Goal: Information Seeking & Learning: Learn about a topic

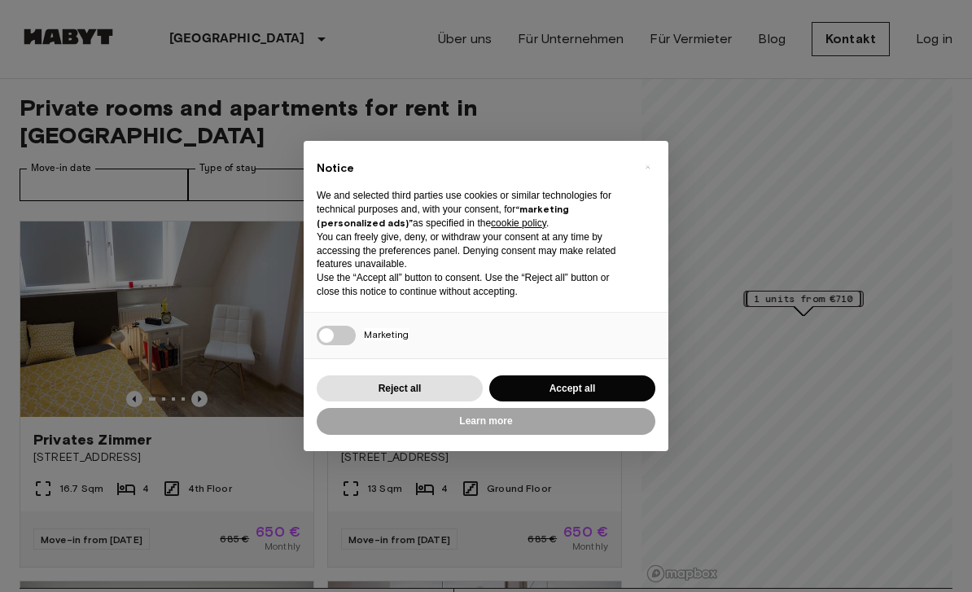
scroll to position [7, 0]
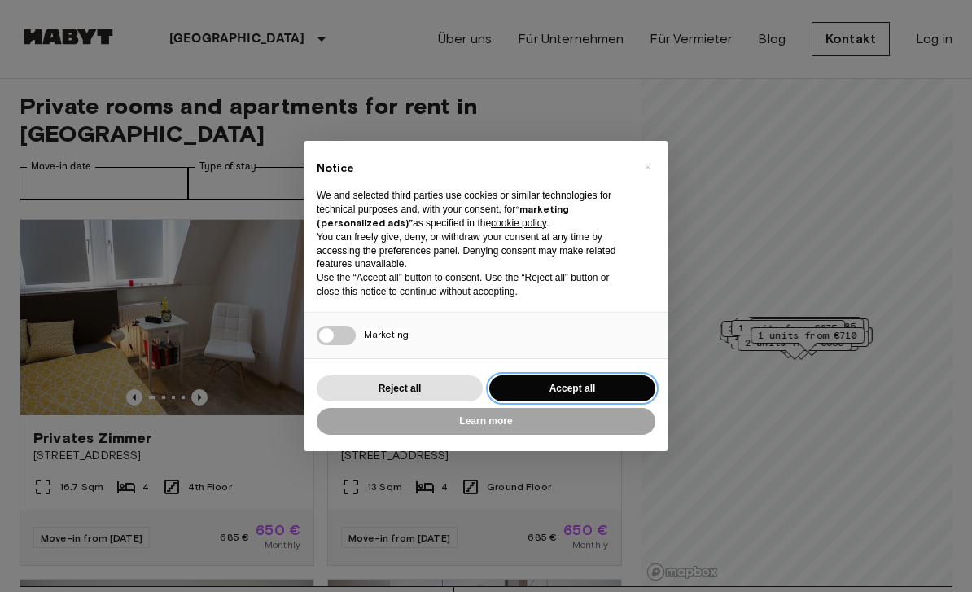
click at [599, 378] on button "Accept all" at bounding box center [572, 388] width 166 height 27
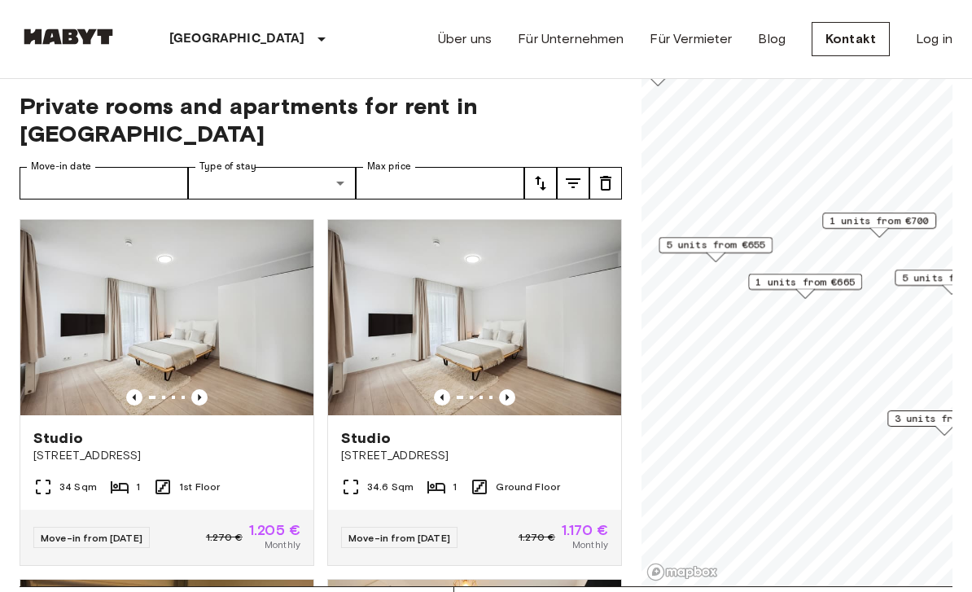
click at [741, 241] on span "5 units from €655" at bounding box center [715, 245] width 99 height 15
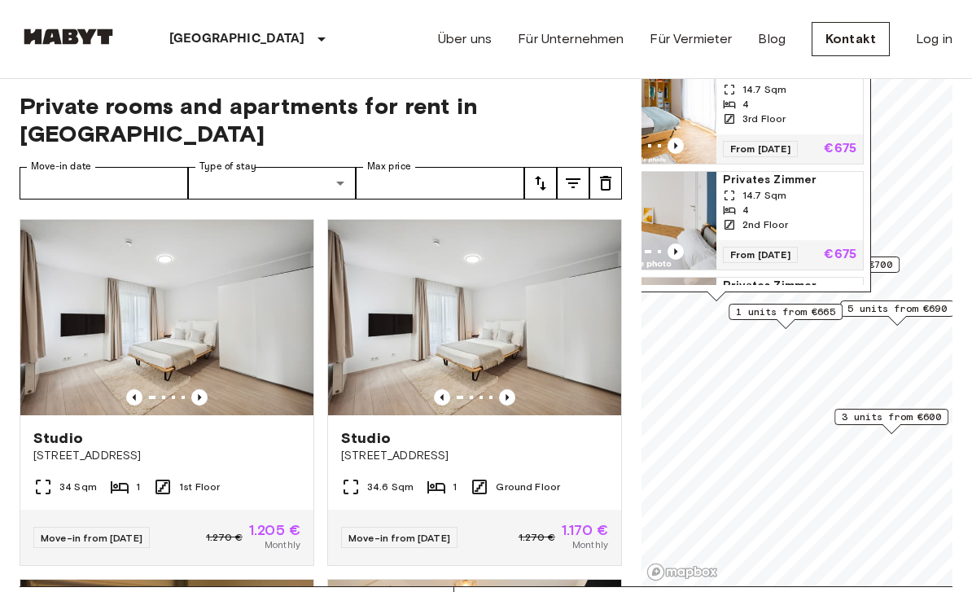
click at [817, 307] on span "1 units from €665" at bounding box center [785, 311] width 99 height 15
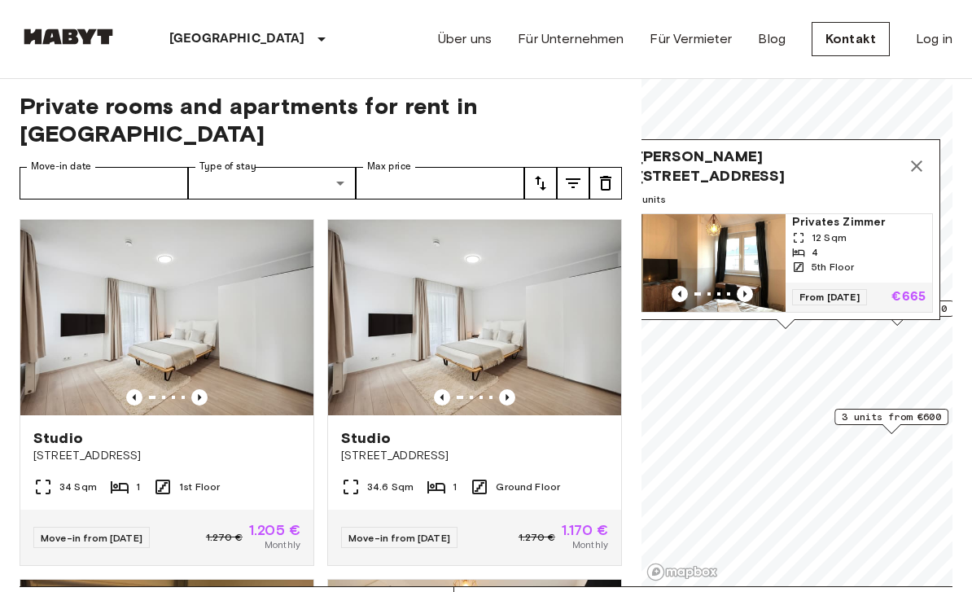
click at [747, 286] on icon "Previous image" at bounding box center [745, 294] width 16 height 16
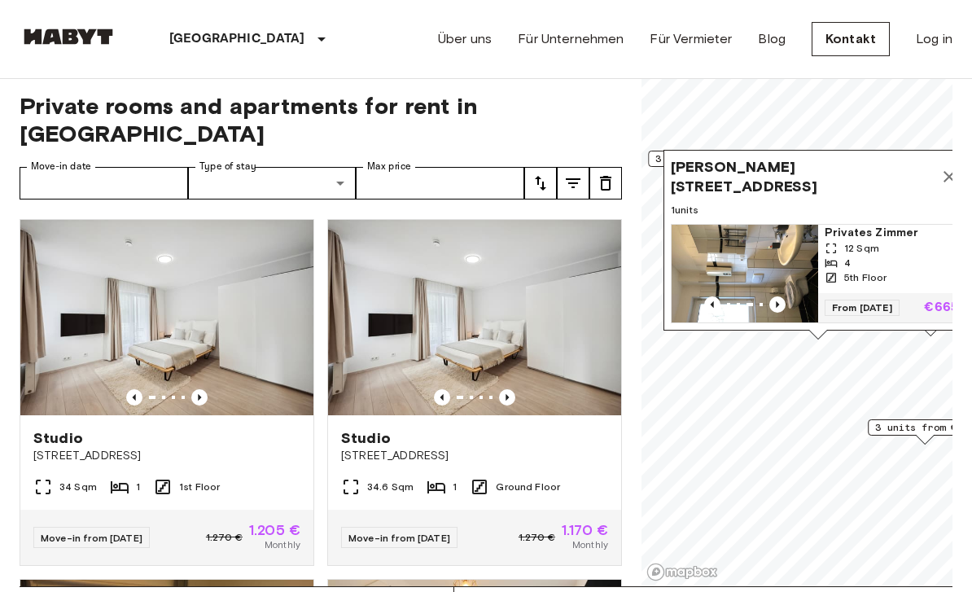
click at [783, 300] on icon "Previous image" at bounding box center [777, 304] width 16 height 16
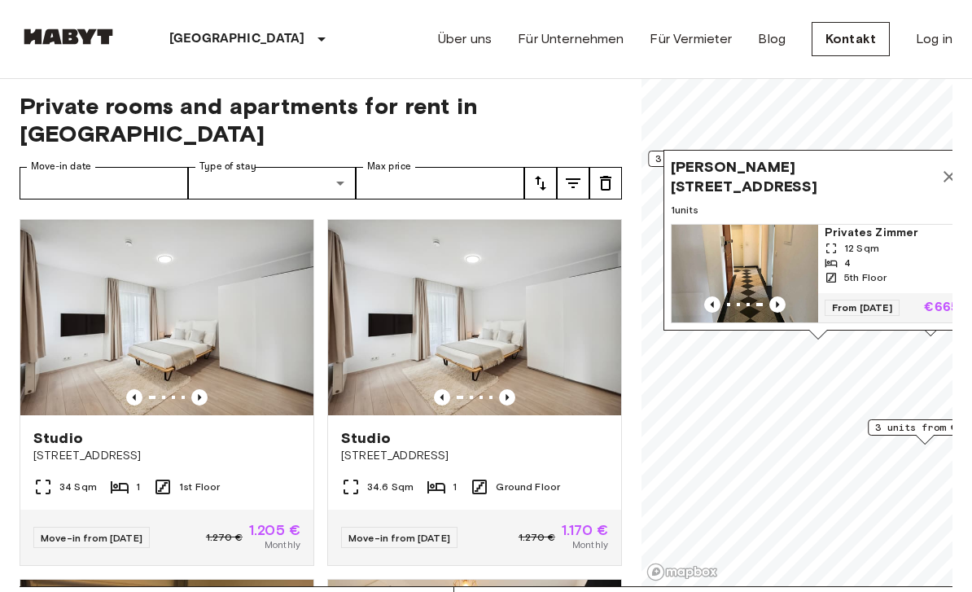
click at [951, 173] on icon "Map marker" at bounding box center [948, 176] width 11 height 11
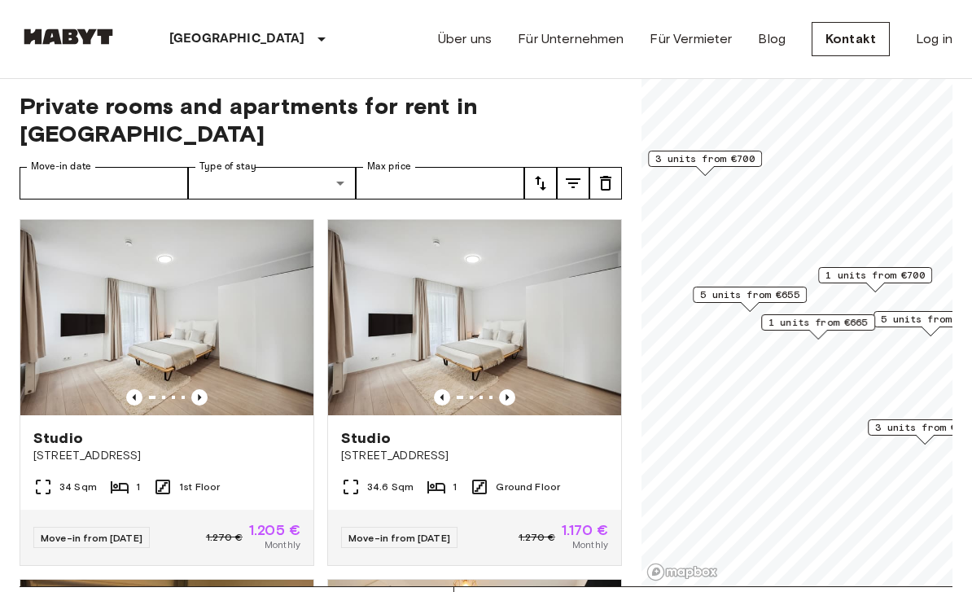
click at [893, 269] on span "1 units from €700" at bounding box center [874, 275] width 99 height 15
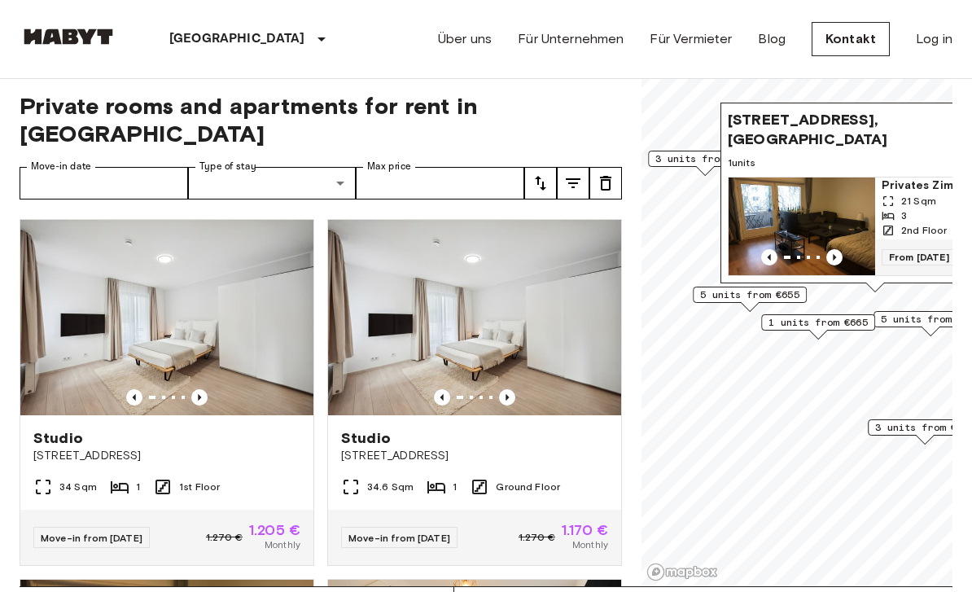
click at [838, 260] on icon "Previous image" at bounding box center [834, 257] width 16 height 16
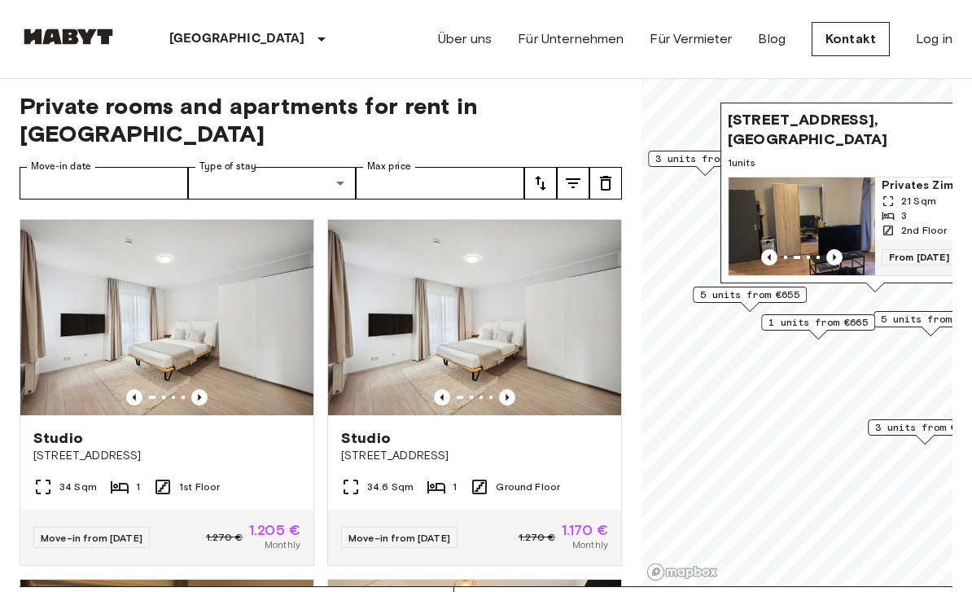
click at [919, 313] on span "5 units from €690" at bounding box center [930, 319] width 99 height 15
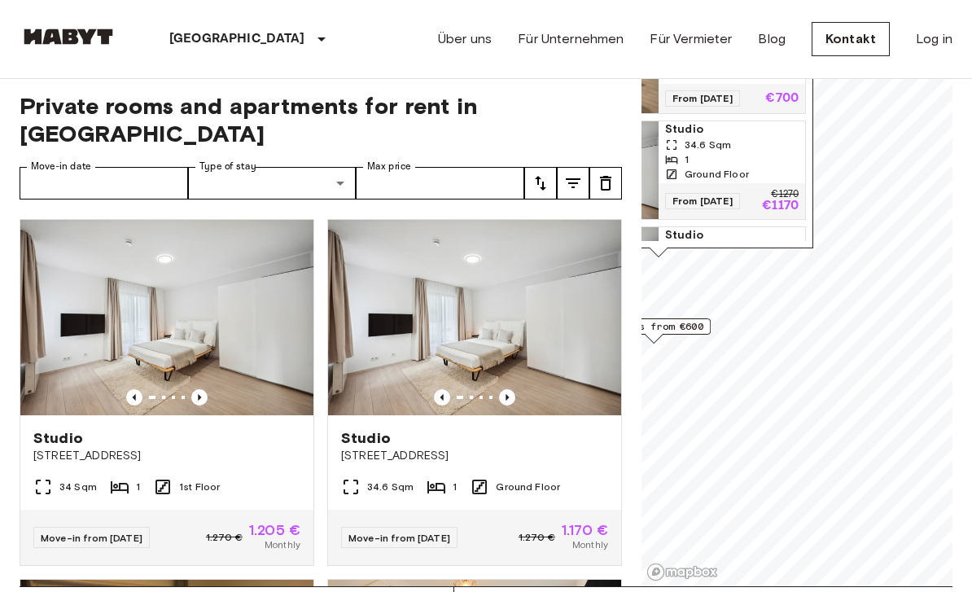
click at [871, 68] on div "Über uns Für Unternehmen Für Vermieter Blog Kontakt Log in" at bounding box center [695, 39] width 514 height 78
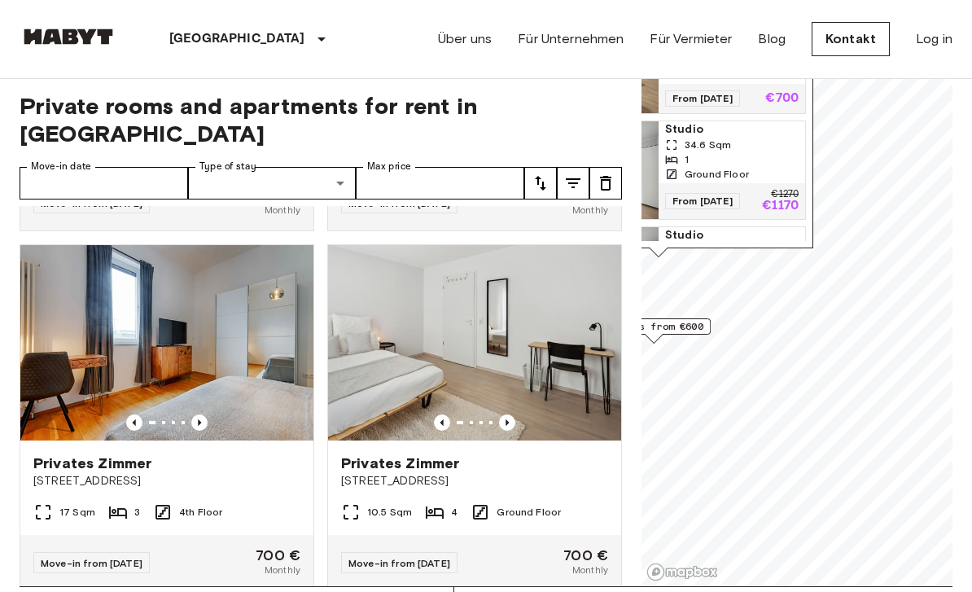
scroll to position [2491, 0]
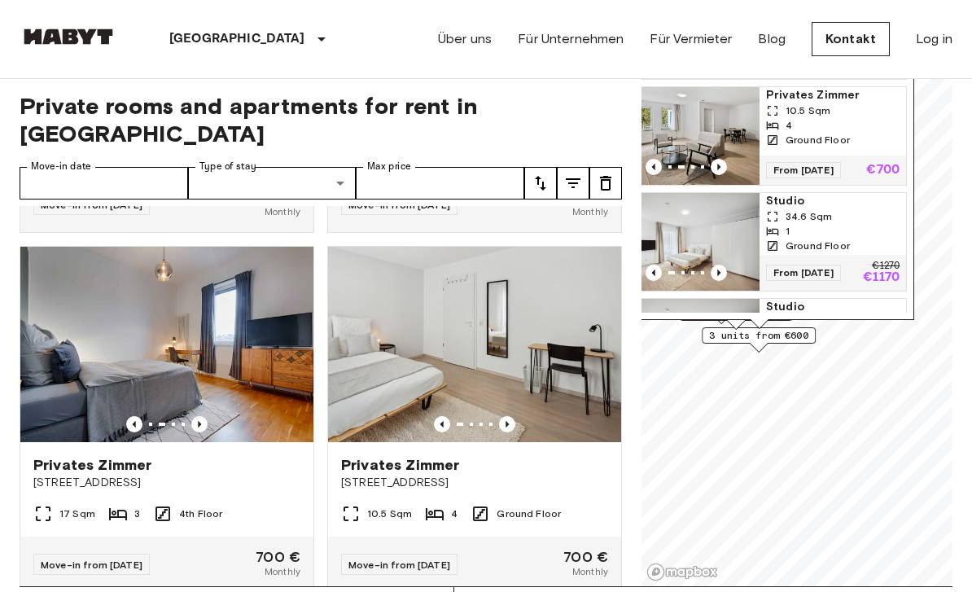
click at [785, 337] on span "3 units from €600" at bounding box center [758, 335] width 99 height 15
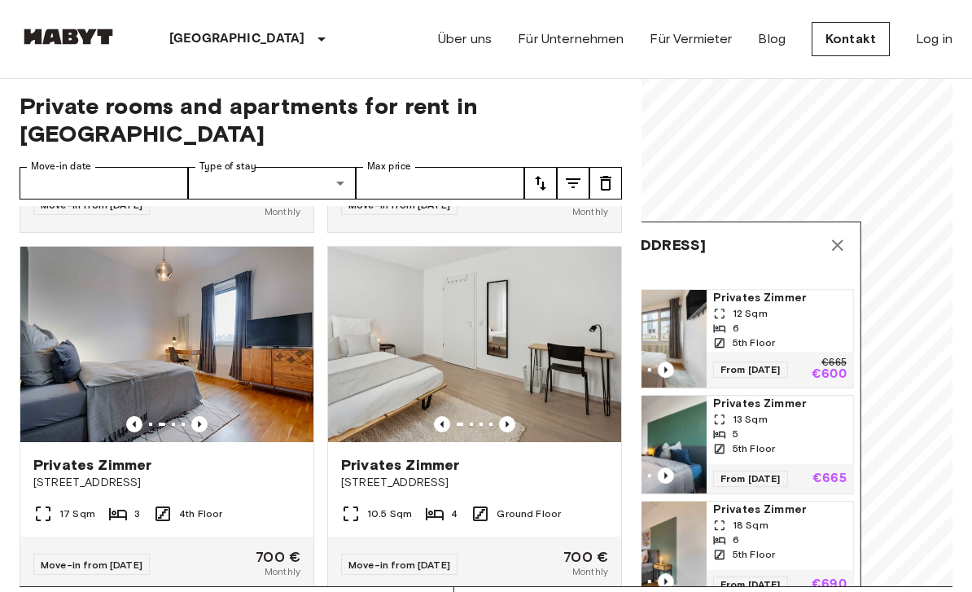
click at [847, 249] on button "Map marker" at bounding box center [837, 245] width 33 height 33
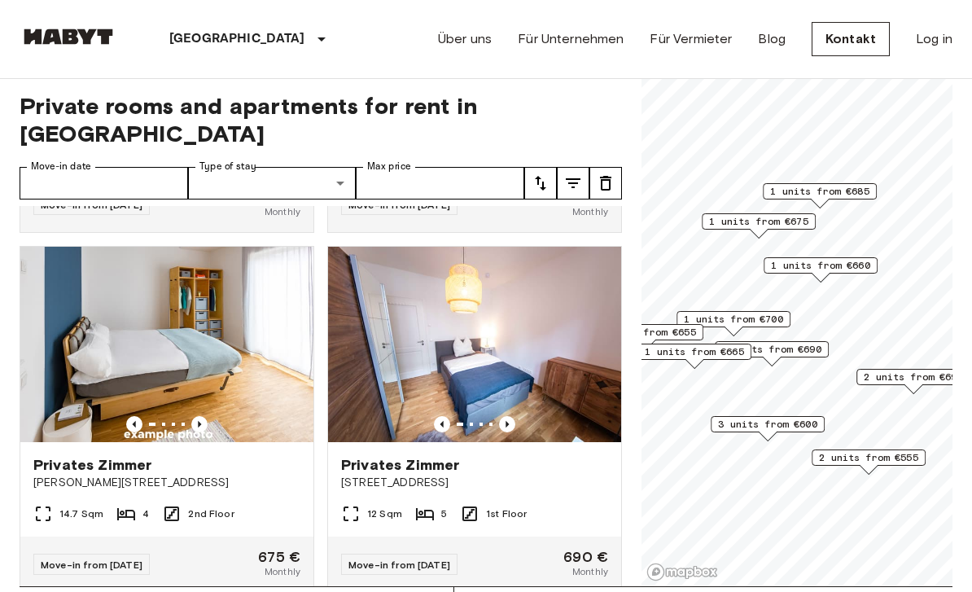
click at [785, 219] on span "1 units from €675" at bounding box center [758, 221] width 99 height 15
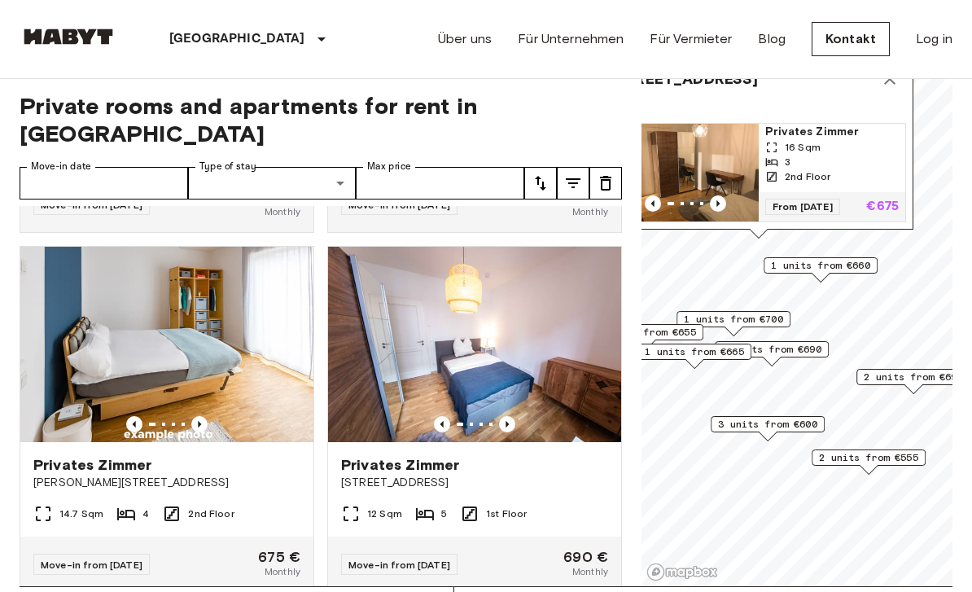
click at [888, 86] on button "Map marker" at bounding box center [889, 79] width 33 height 33
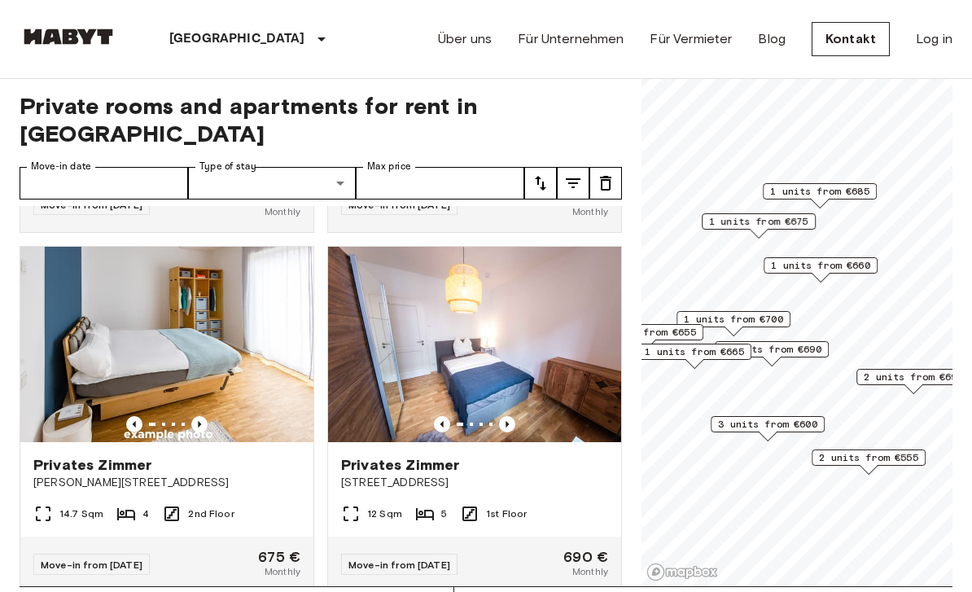
click at [865, 188] on span "1 units from €685" at bounding box center [819, 191] width 99 height 15
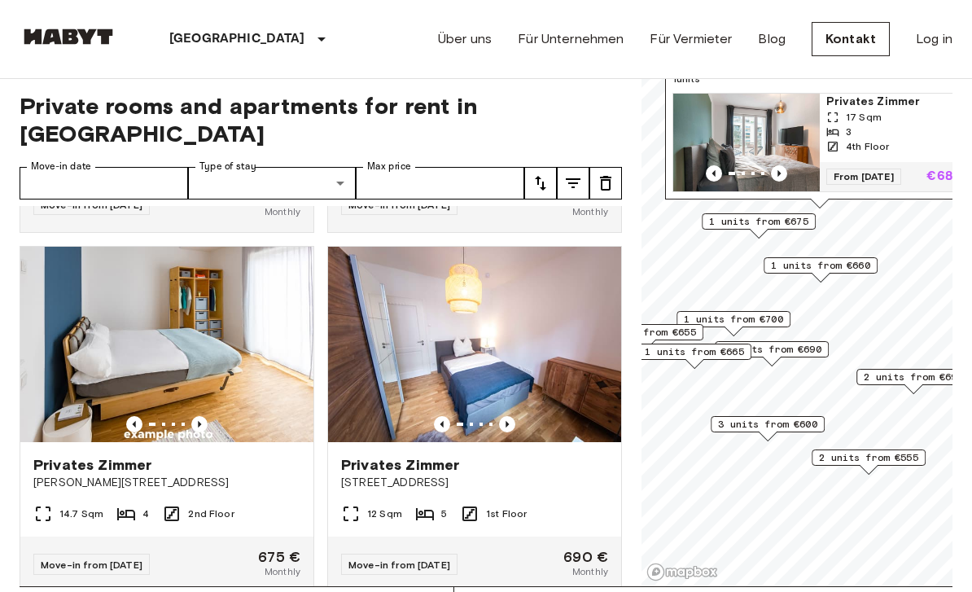
click at [780, 173] on icon "Previous image" at bounding box center [778, 173] width 3 height 7
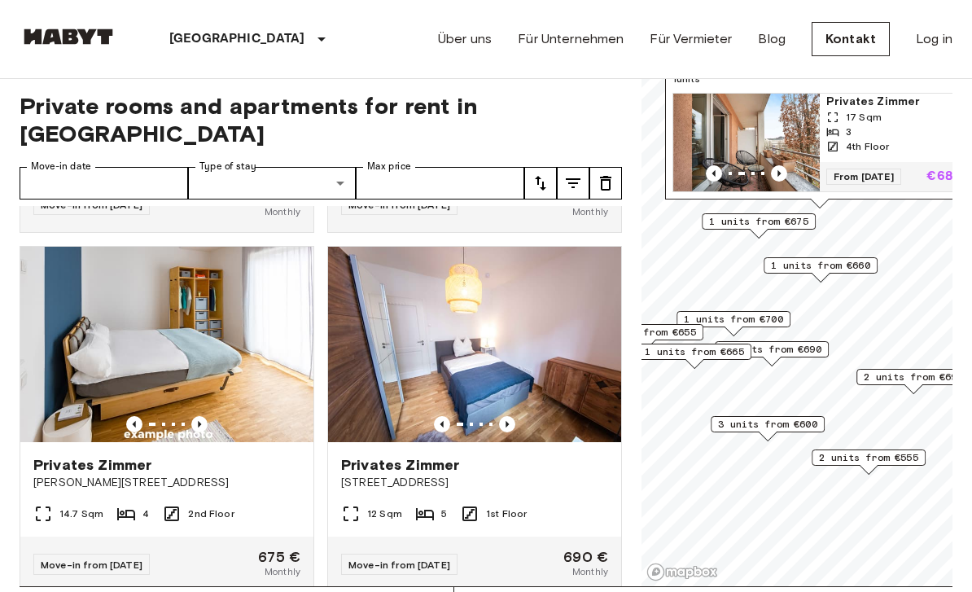
click at [780, 173] on icon "Previous image" at bounding box center [778, 173] width 3 height 7
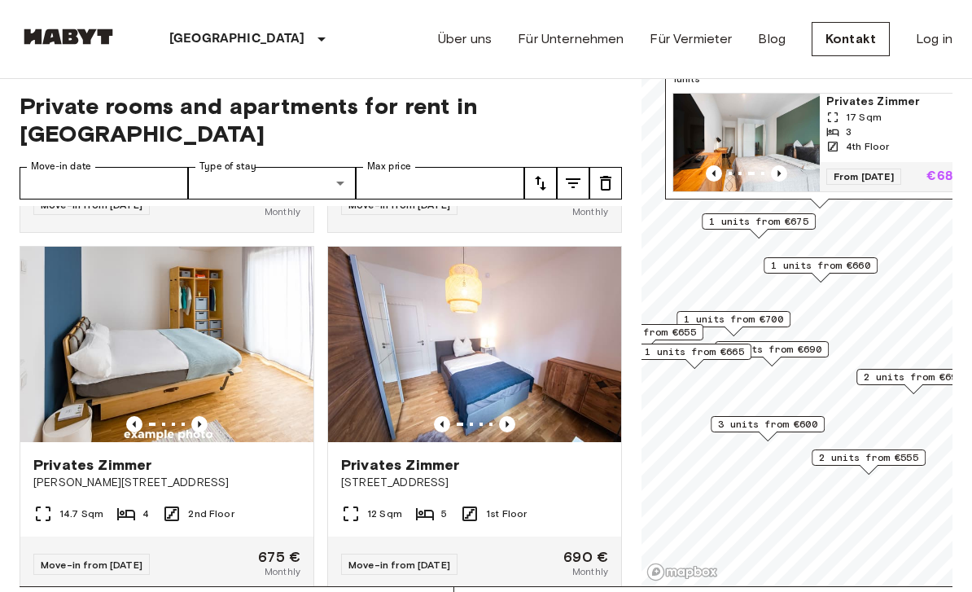
click at [769, 160] on img "Map marker" at bounding box center [746, 143] width 146 height 98
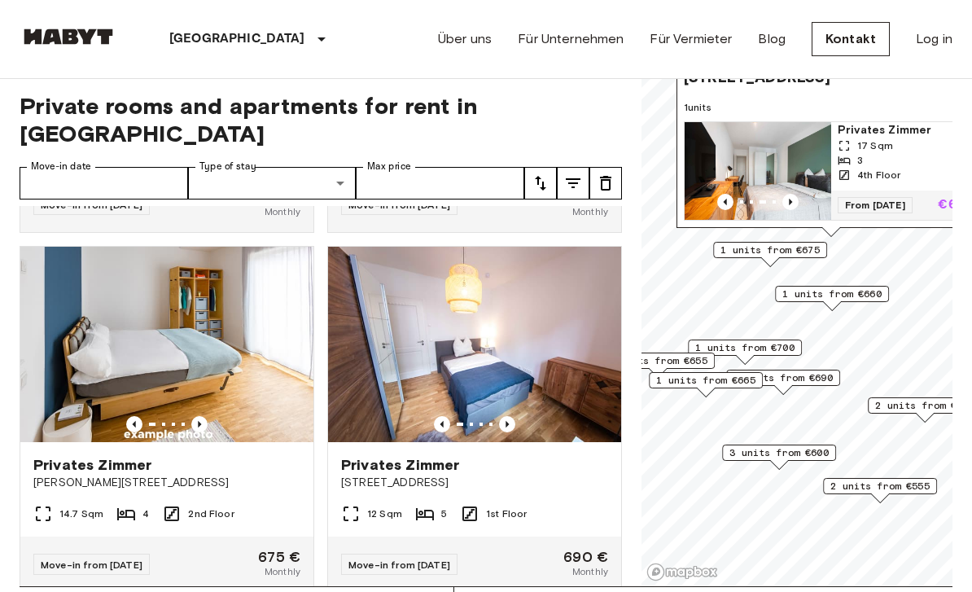
click at [853, 299] on span "1 units from €660" at bounding box center [831, 293] width 99 height 15
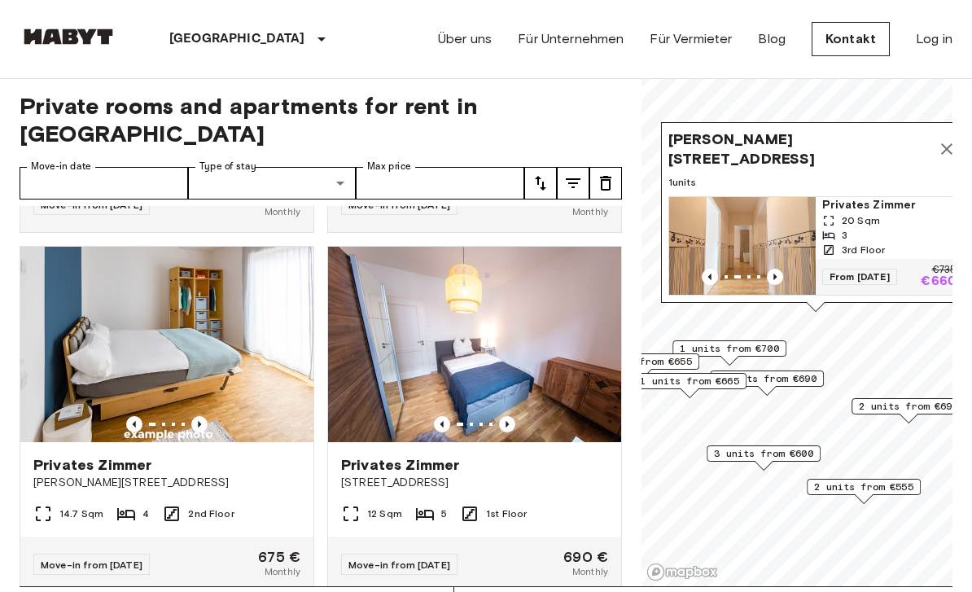
click at [767, 341] on span "1 units from €700" at bounding box center [729, 348] width 99 height 15
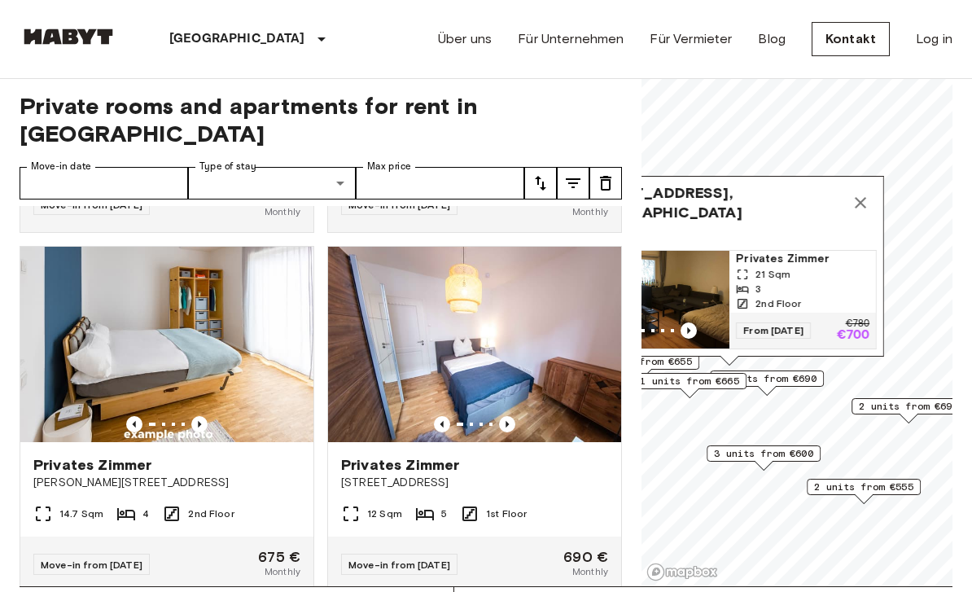
click at [808, 378] on span "5 units from €690" at bounding box center [766, 378] width 99 height 15
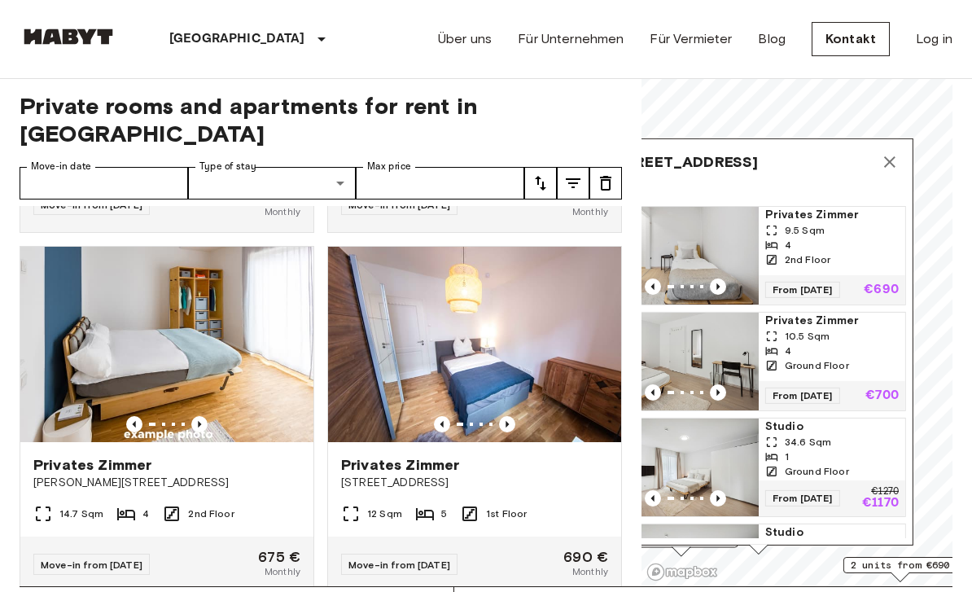
click at [888, 168] on icon "Map marker" at bounding box center [890, 162] width 20 height 20
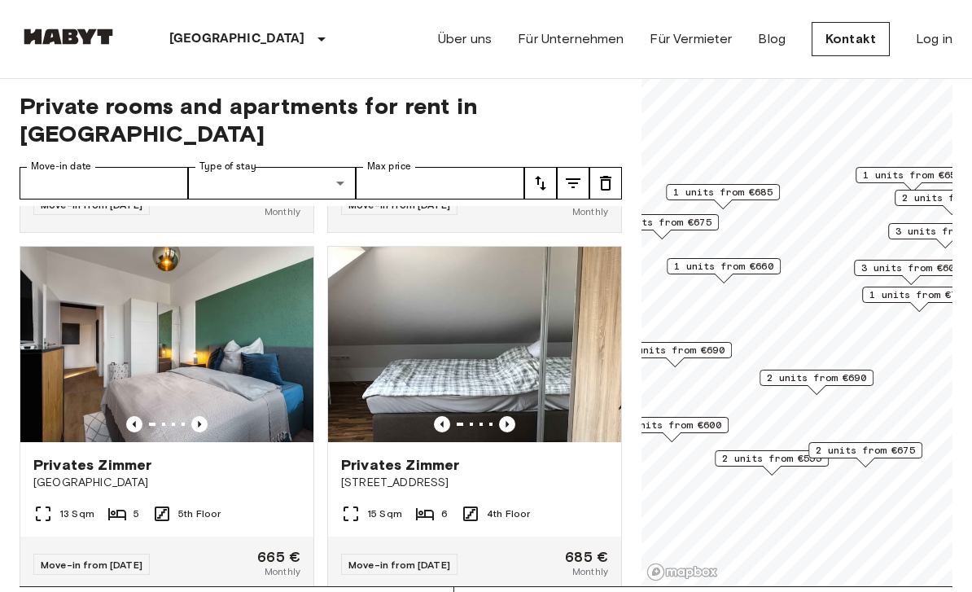
click at [840, 377] on span "2 units from €690" at bounding box center [816, 377] width 99 height 15
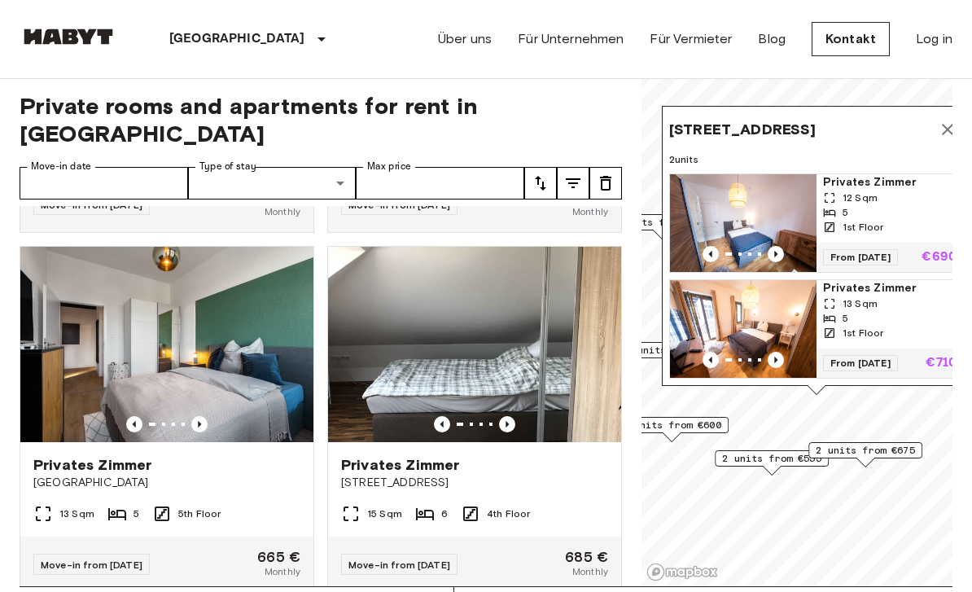
click at [781, 251] on icon "Previous image" at bounding box center [775, 254] width 16 height 16
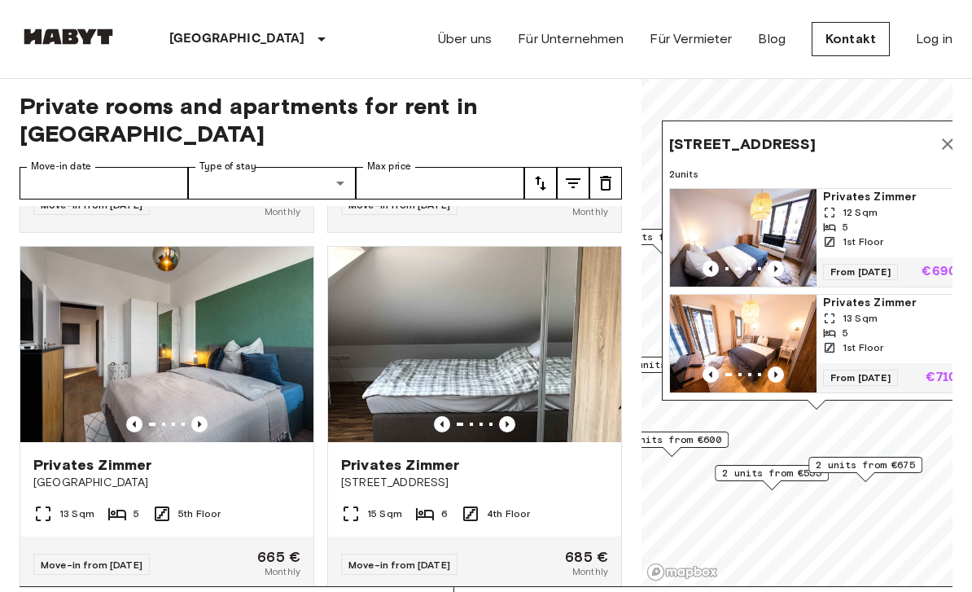
click at [776, 264] on icon "Previous image" at bounding box center [775, 268] width 16 height 16
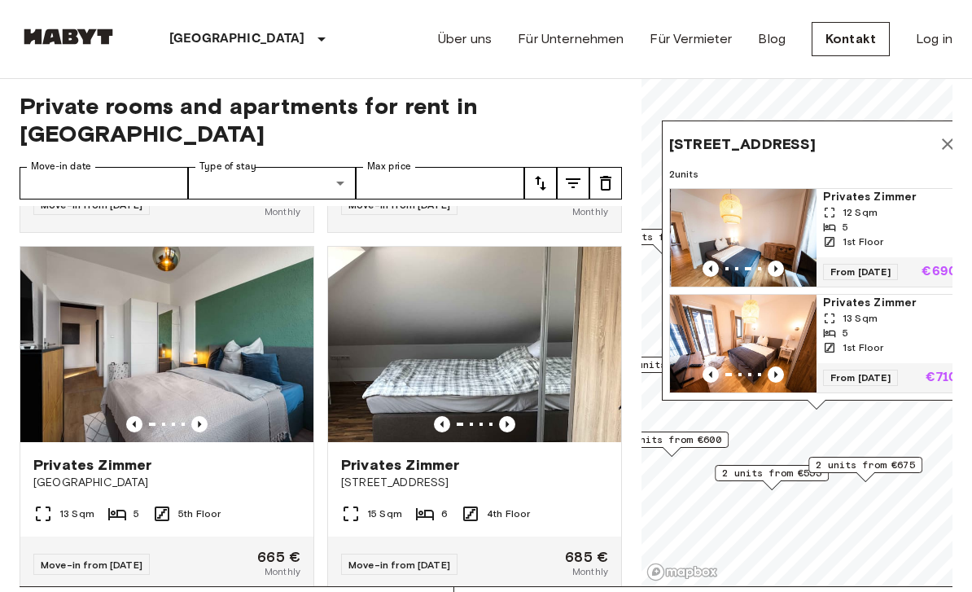
click at [780, 262] on icon "Previous image" at bounding box center [775, 268] width 16 height 16
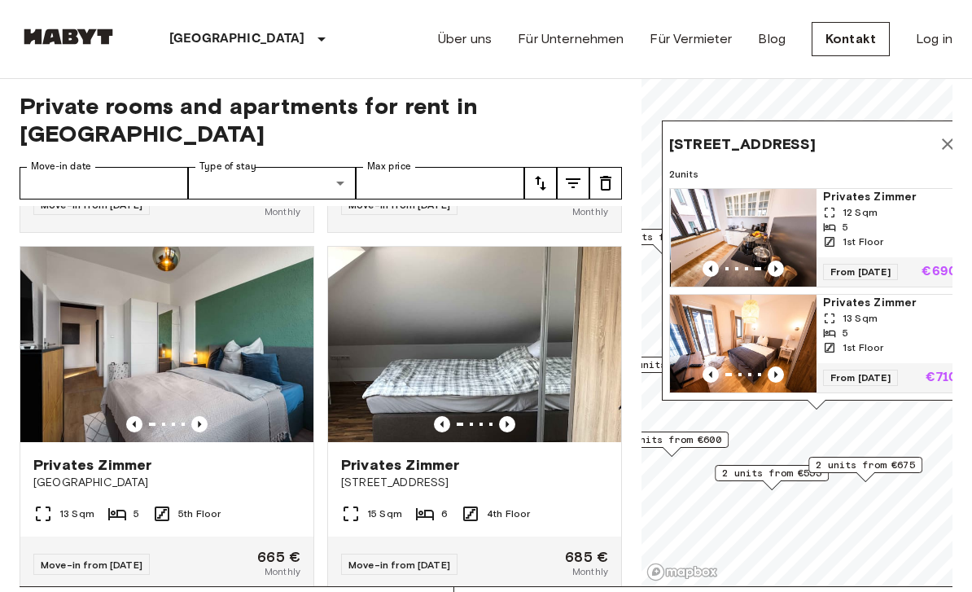
click at [783, 262] on icon "Previous image" at bounding box center [775, 268] width 16 height 16
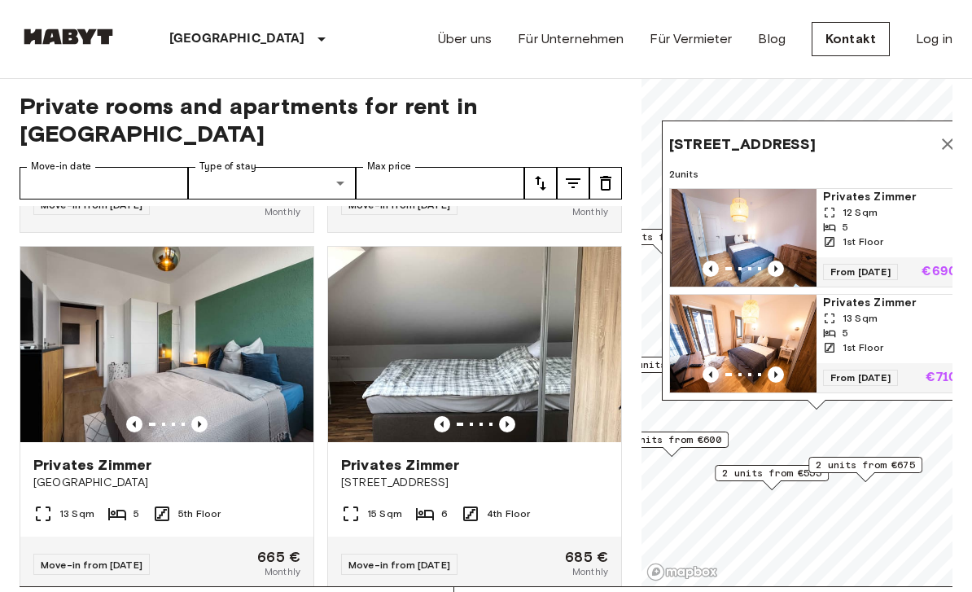
click at [785, 259] on img "Map marker" at bounding box center [744, 238] width 146 height 98
click at [948, 139] on icon "Map marker" at bounding box center [947, 143] width 11 height 11
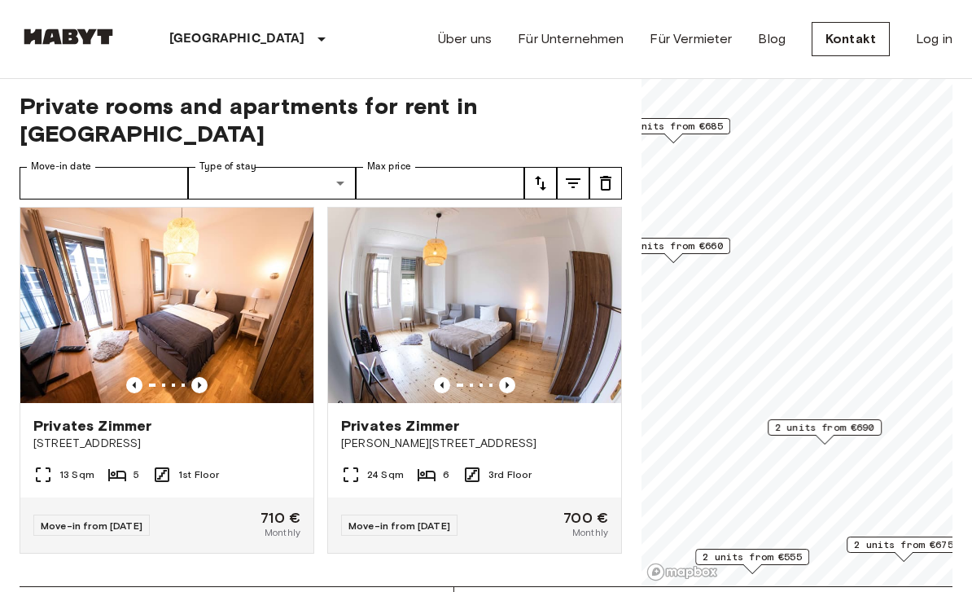
scroll to position [1012, 0]
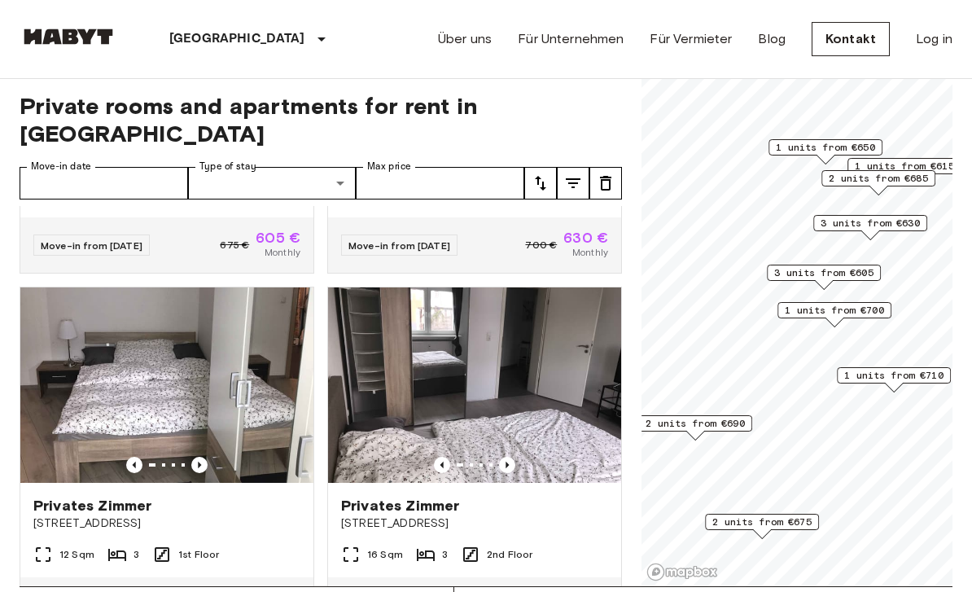
click at [826, 148] on span "1 units from €650" at bounding box center [825, 147] width 99 height 15
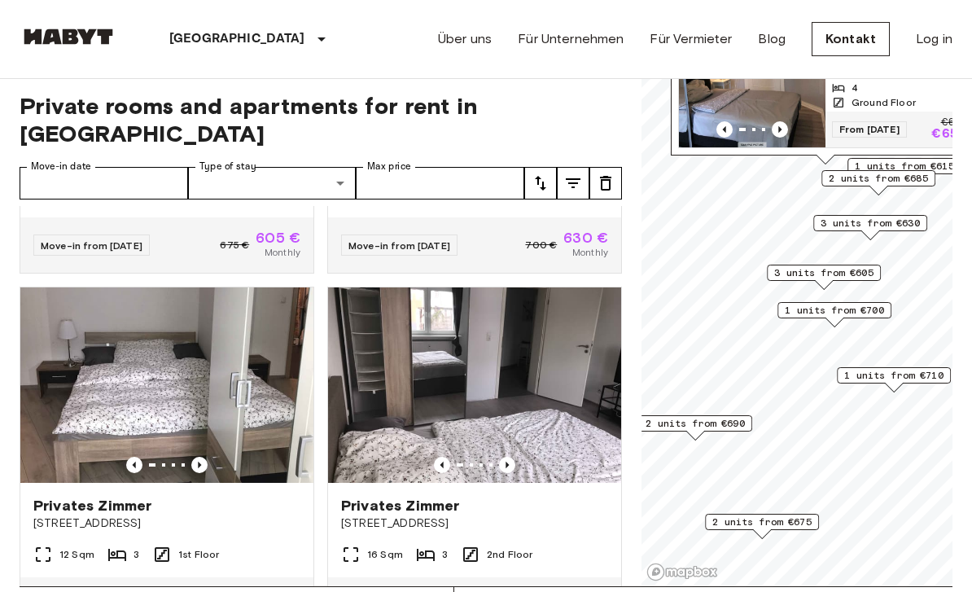
click at [845, 270] on span "3 units from €605" at bounding box center [823, 272] width 99 height 15
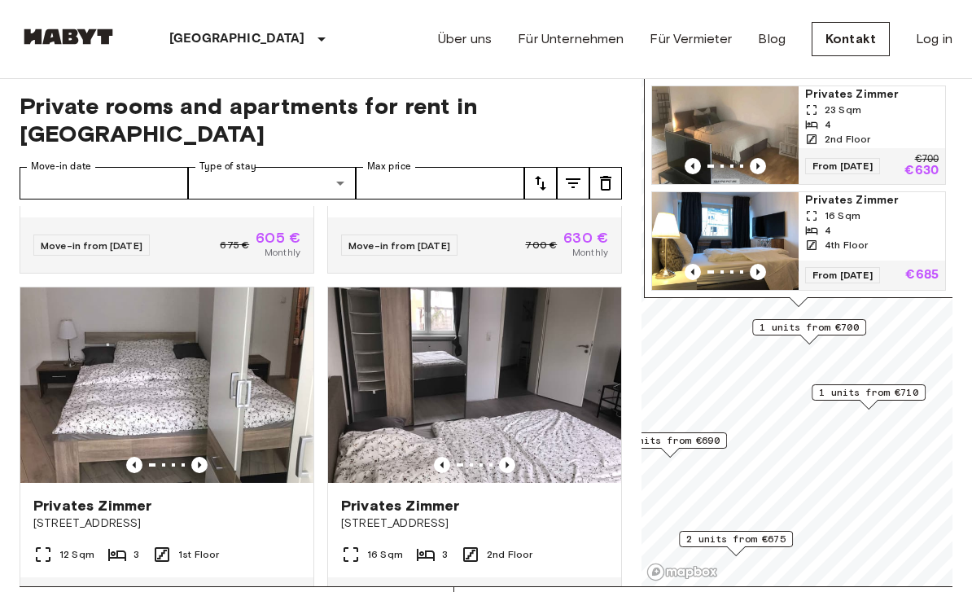
click at [883, 386] on span "1 units from €710" at bounding box center [868, 392] width 99 height 15
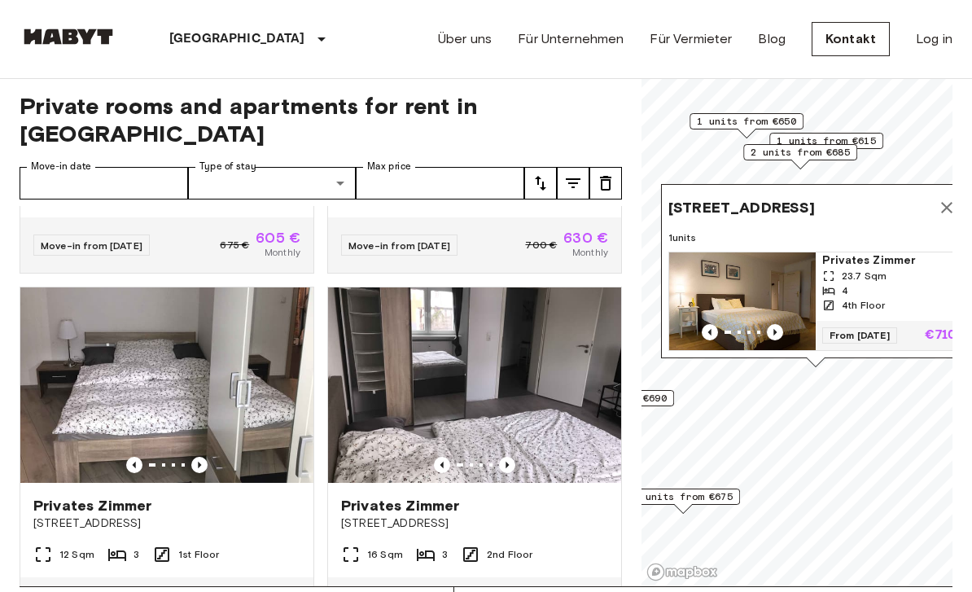
click at [774, 334] on icon "Previous image" at bounding box center [774, 332] width 3 height 7
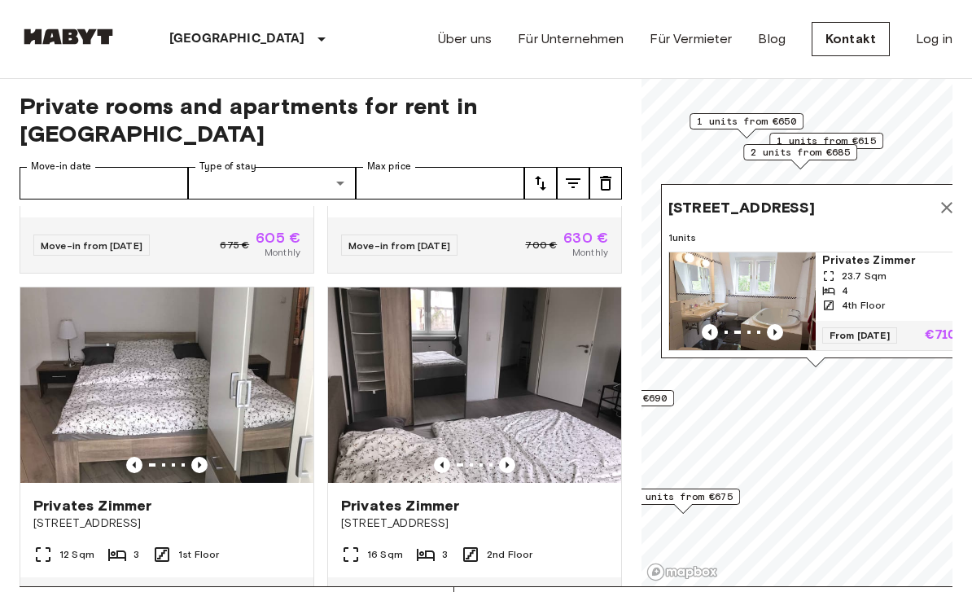
click at [779, 326] on icon "Previous image" at bounding box center [775, 332] width 16 height 16
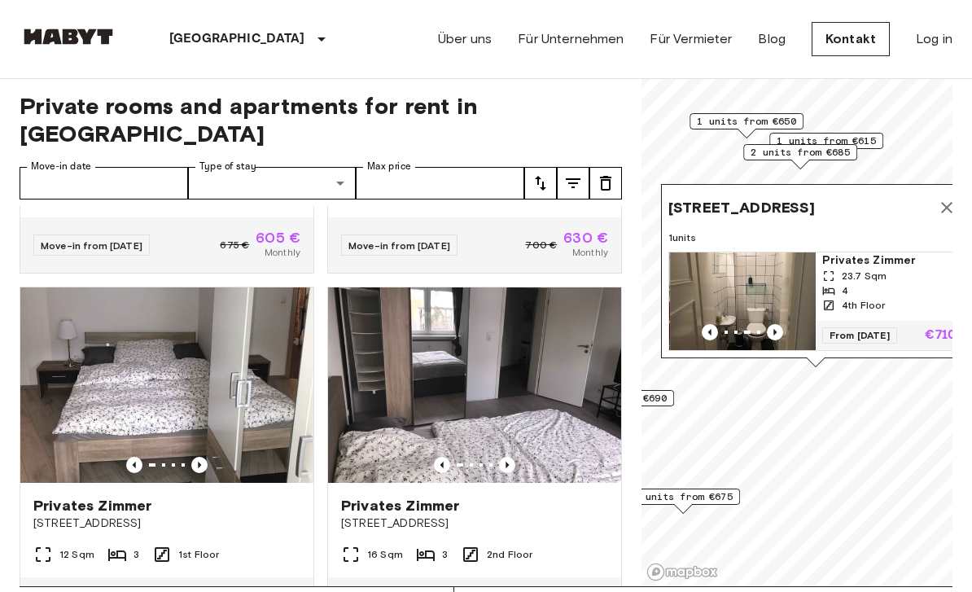
click at [936, 204] on button "Map marker" at bounding box center [946, 207] width 33 height 33
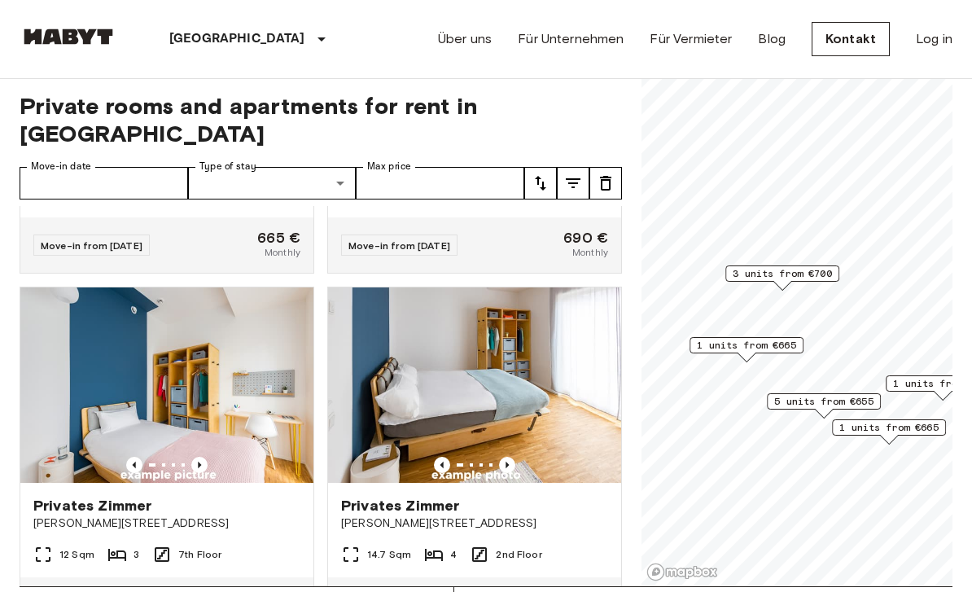
click at [780, 342] on span "1 units from €665" at bounding box center [746, 345] width 99 height 15
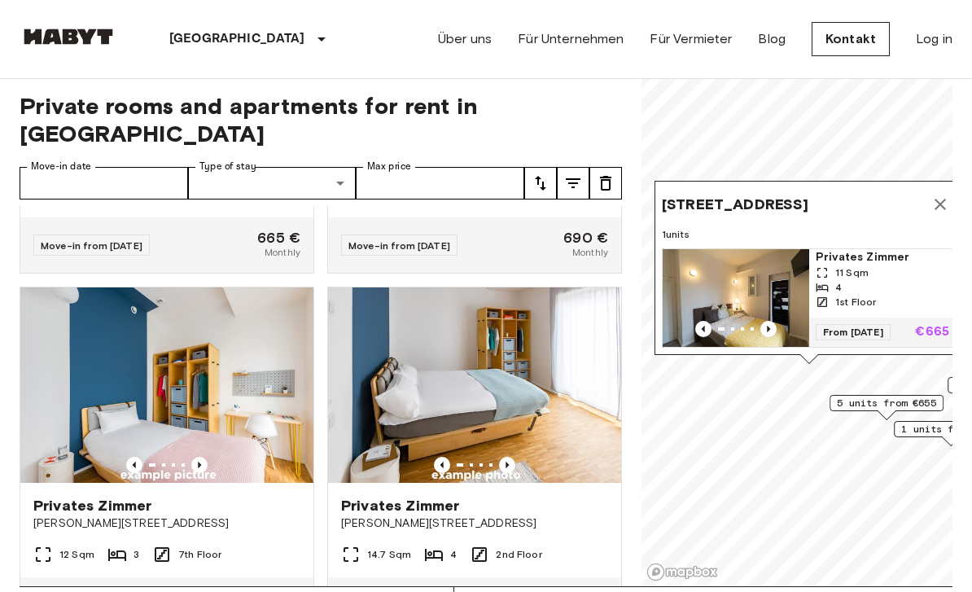
click at [769, 324] on icon "Previous image" at bounding box center [768, 329] width 16 height 16
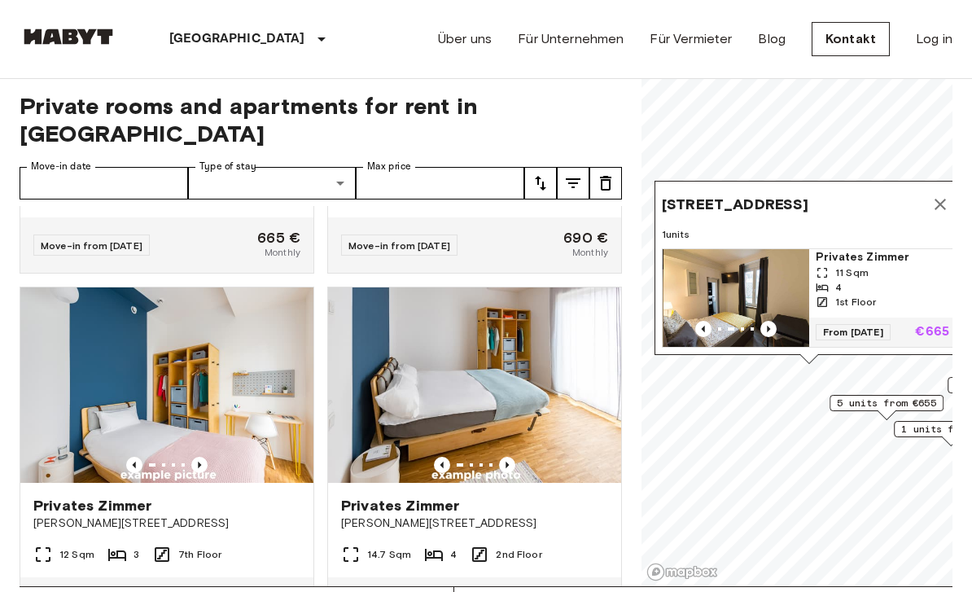
click at [772, 321] on icon "Previous image" at bounding box center [768, 329] width 16 height 16
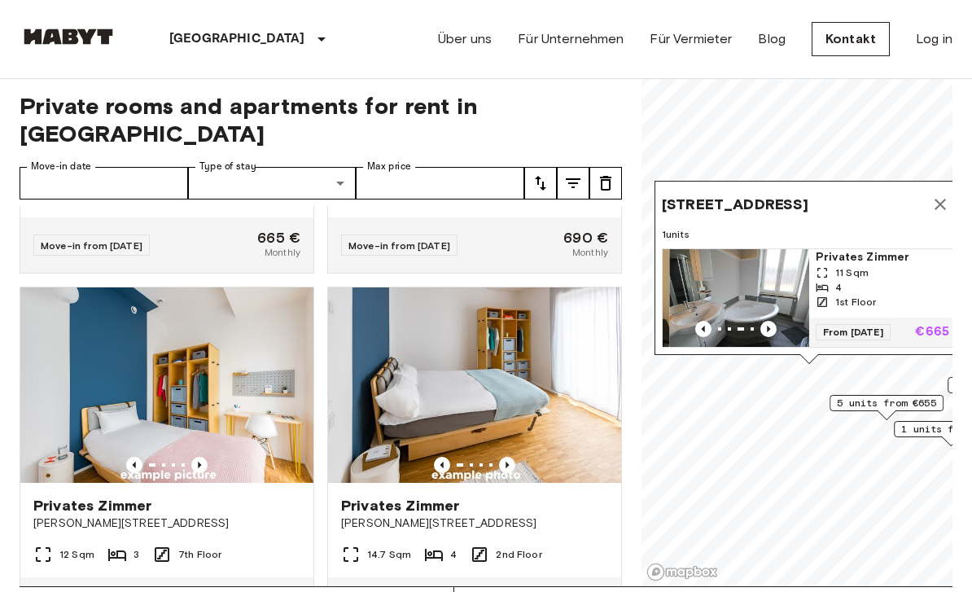
click at [775, 321] on icon "Previous image" at bounding box center [768, 329] width 16 height 16
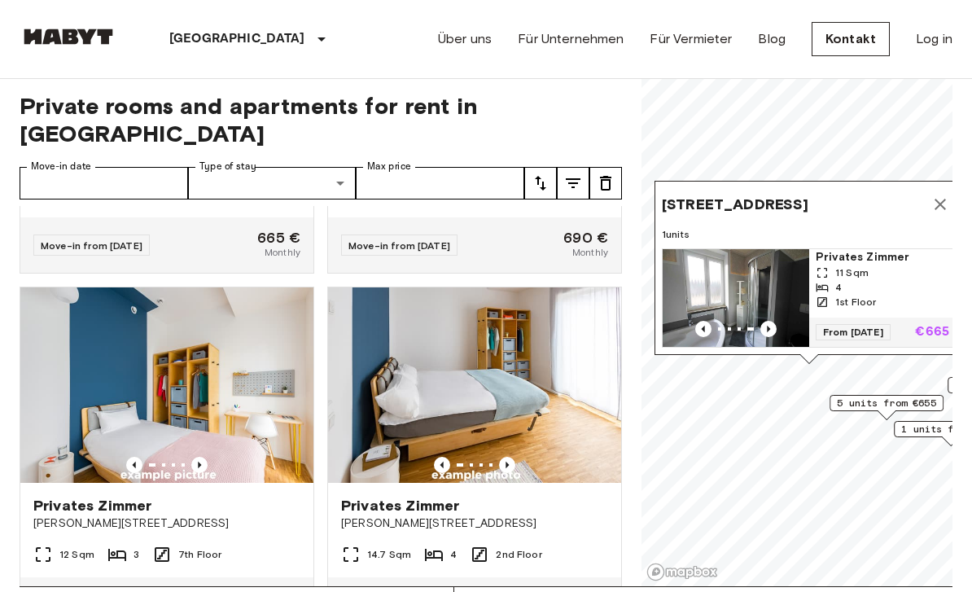
click at [942, 195] on icon "Map marker" at bounding box center [940, 205] width 20 height 20
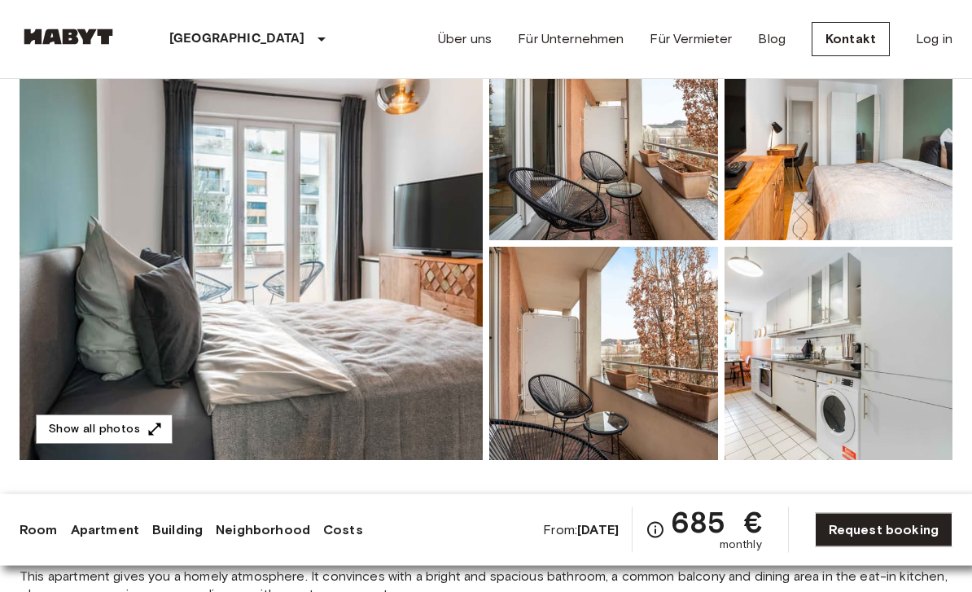
click at [428, 222] on img at bounding box center [251, 244] width 463 height 433
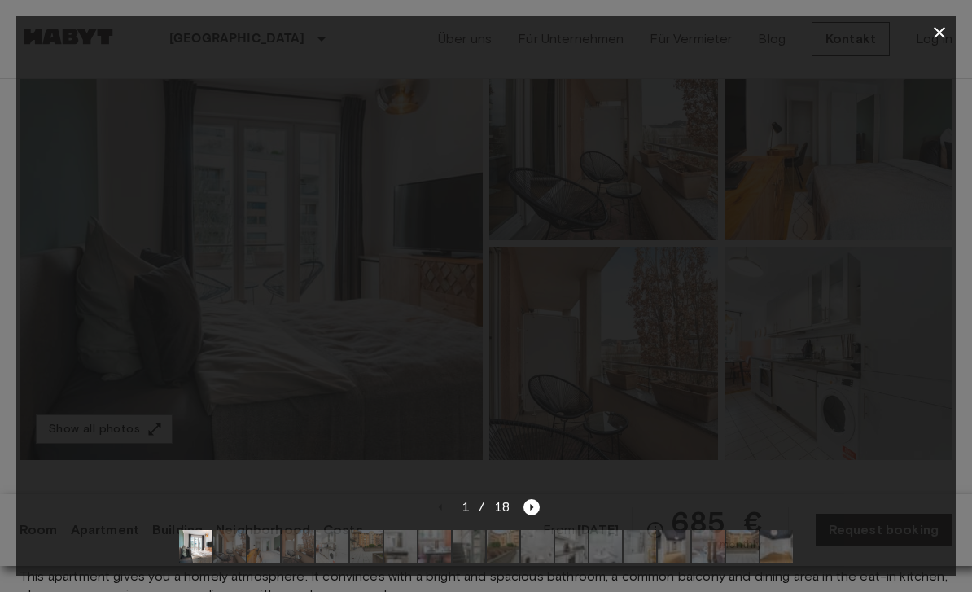
scroll to position [180, 0]
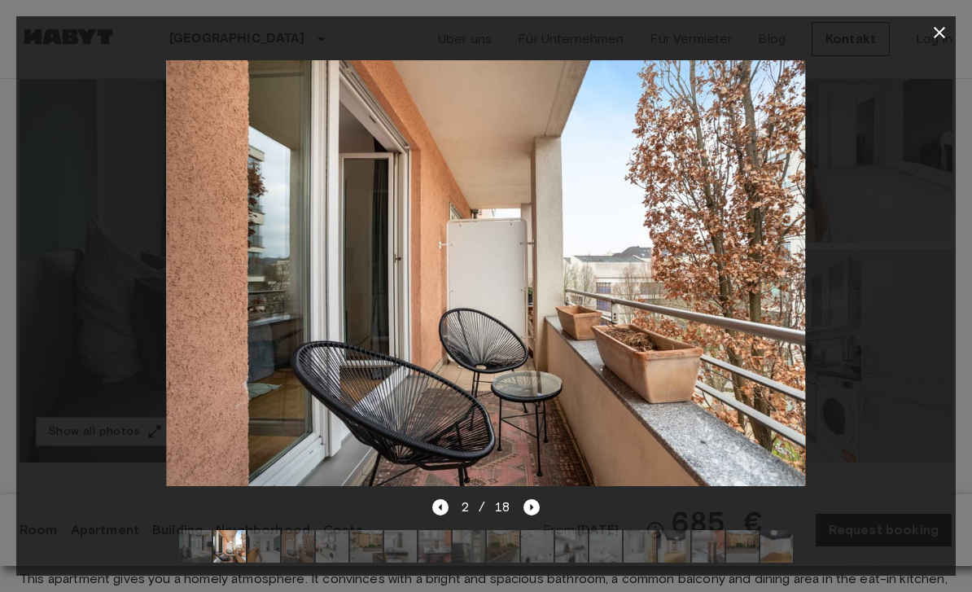
click at [531, 510] on icon "Next image" at bounding box center [532, 507] width 3 height 7
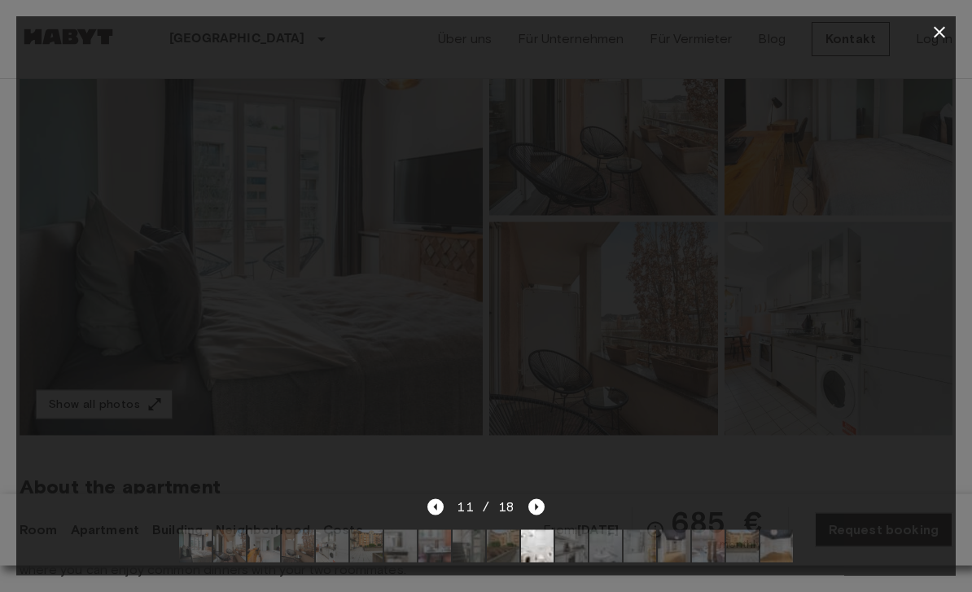
scroll to position [208, 0]
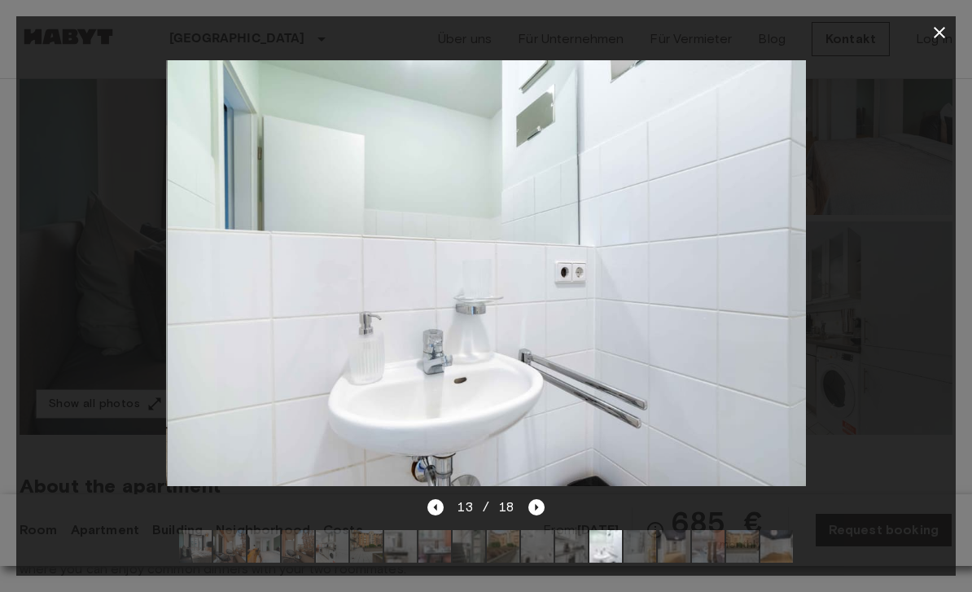
click at [943, 37] on icon "button" at bounding box center [938, 32] width 11 height 11
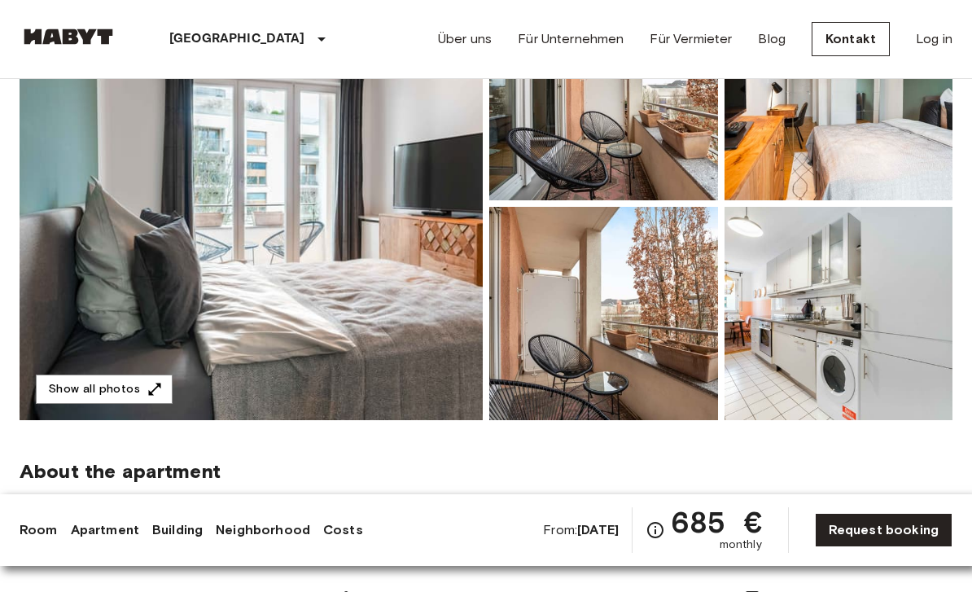
scroll to position [0, 0]
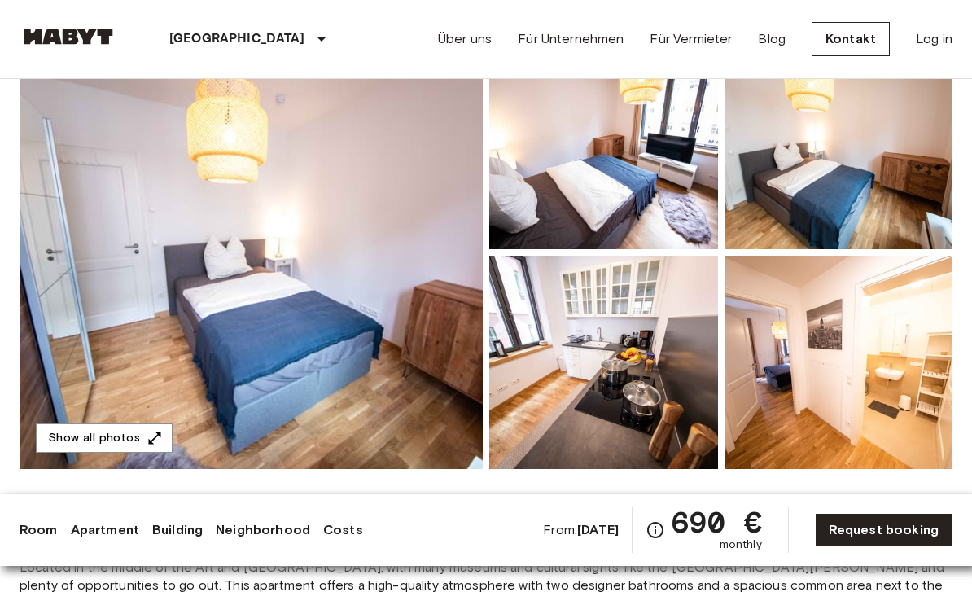
click at [846, 306] on img at bounding box center [838, 362] width 229 height 213
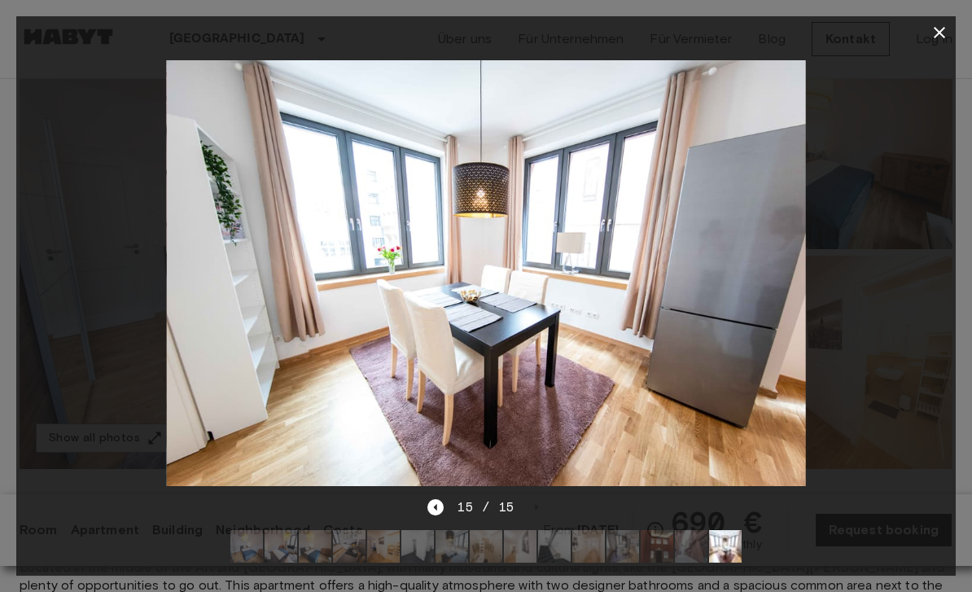
click at [932, 42] on button "button" at bounding box center [939, 32] width 33 height 33
